Goal: Connect with others: Participate in discussion

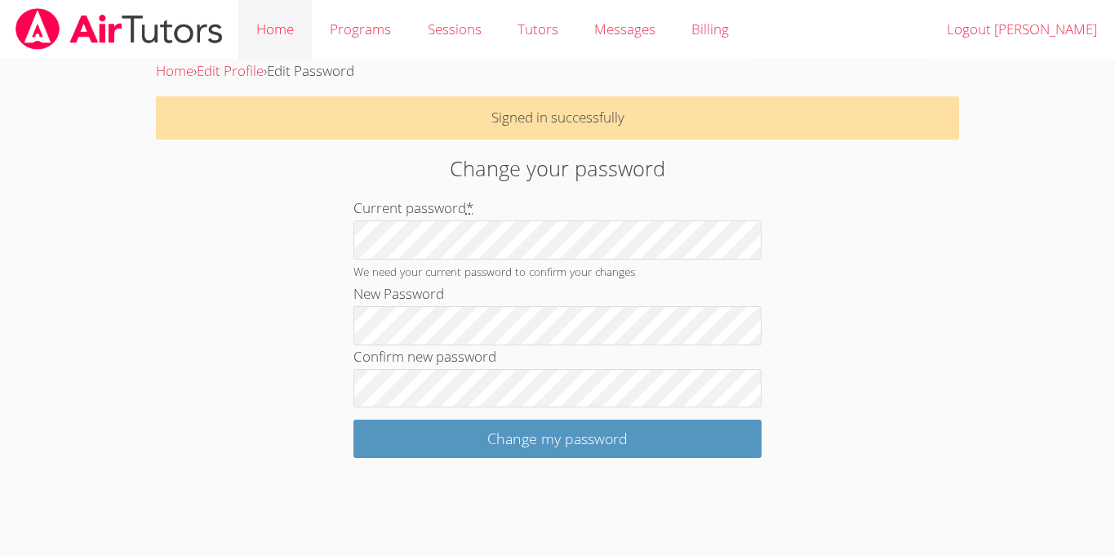
click at [293, 33] on link "Home" at bounding box center [274, 30] width 73 height 60
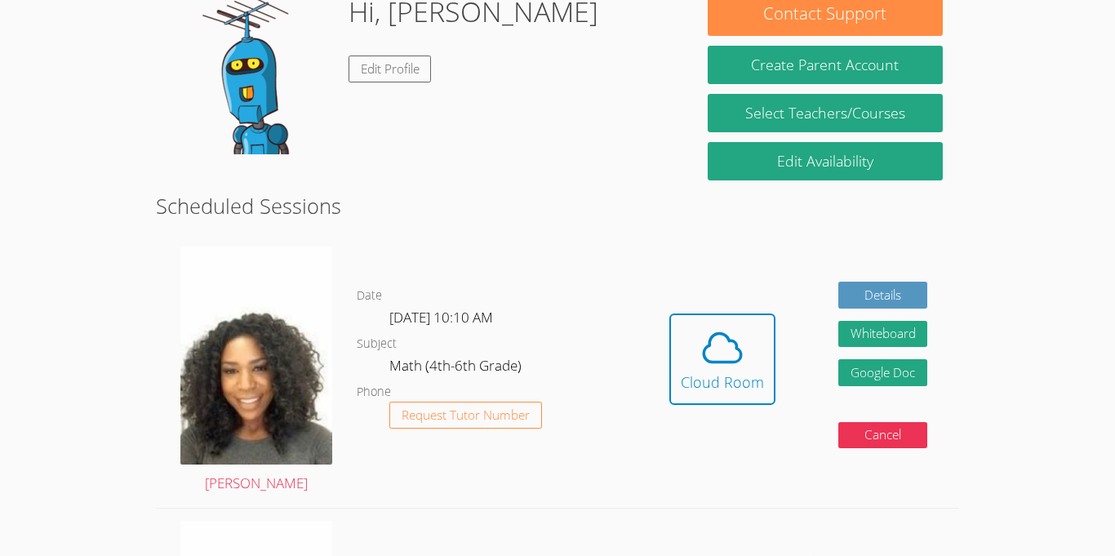
scroll to position [141, 0]
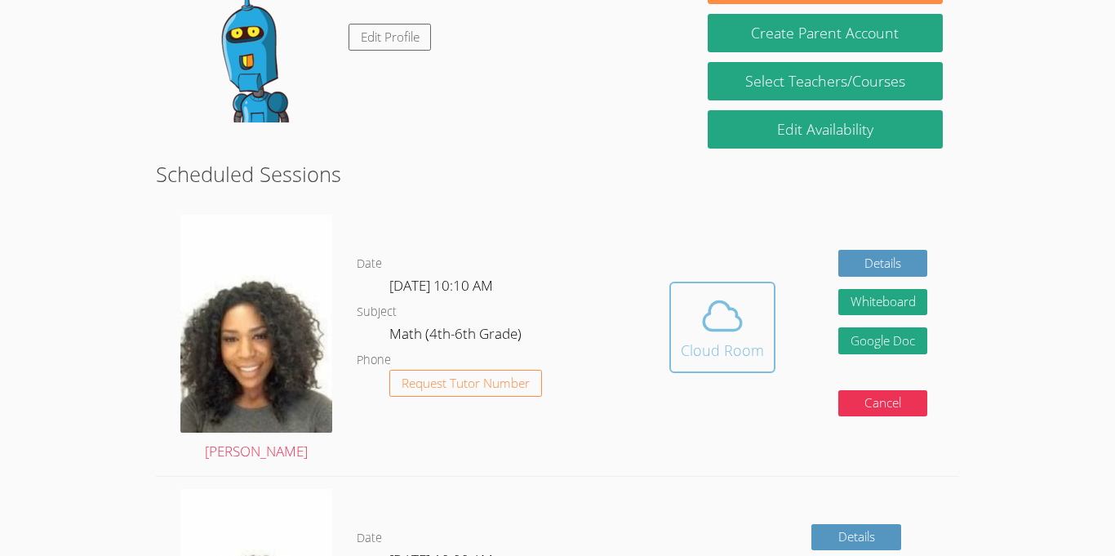
click at [705, 364] on button "Cloud Room" at bounding box center [722, 326] width 106 height 91
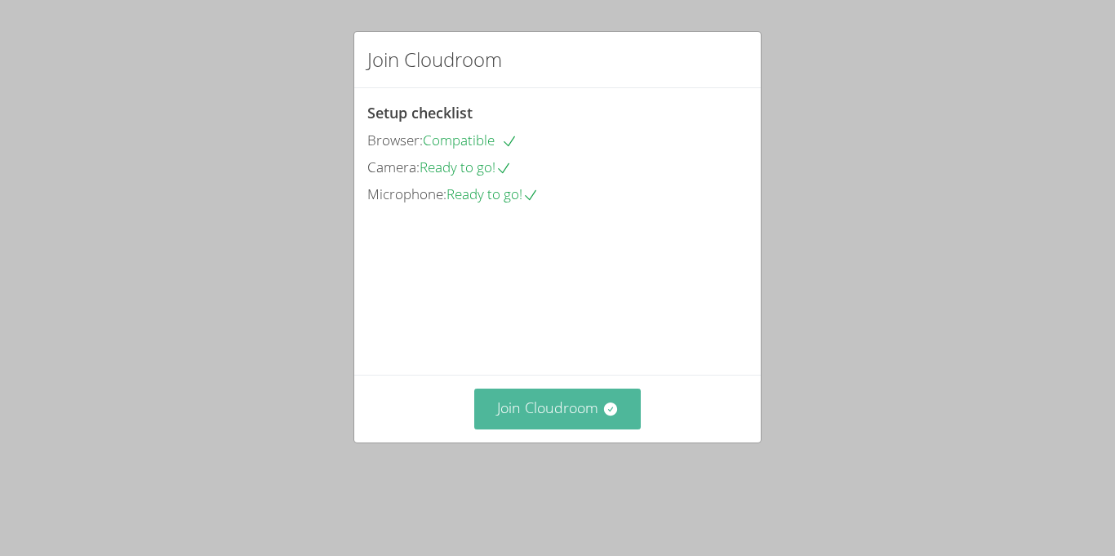
click at [595, 428] on button "Join Cloudroom" at bounding box center [557, 408] width 167 height 40
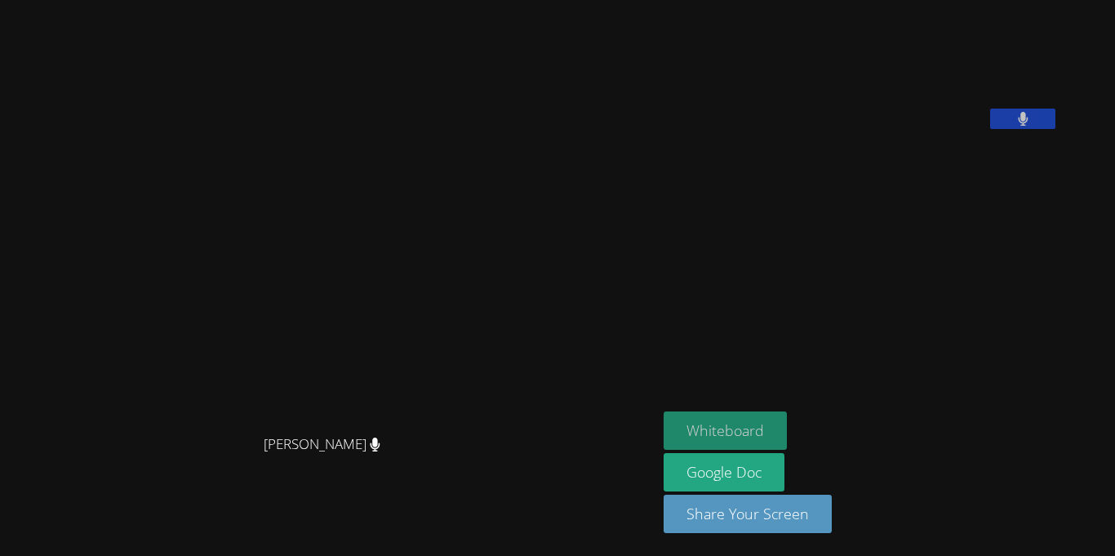
click at [701, 423] on button "Whiteboard" at bounding box center [724, 430] width 123 height 38
